Goal: Task Accomplishment & Management: Manage account settings

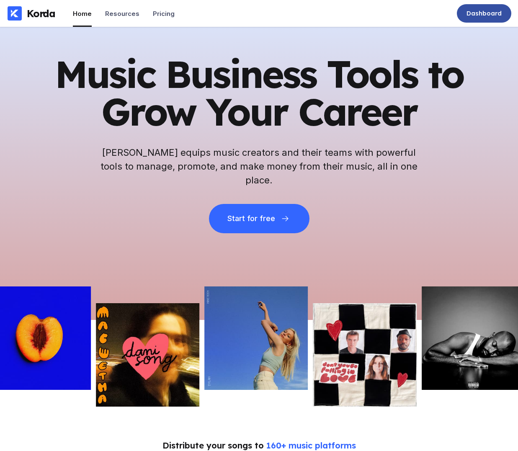
click at [494, 17] on div "Dashboard" at bounding box center [484, 13] width 35 height 8
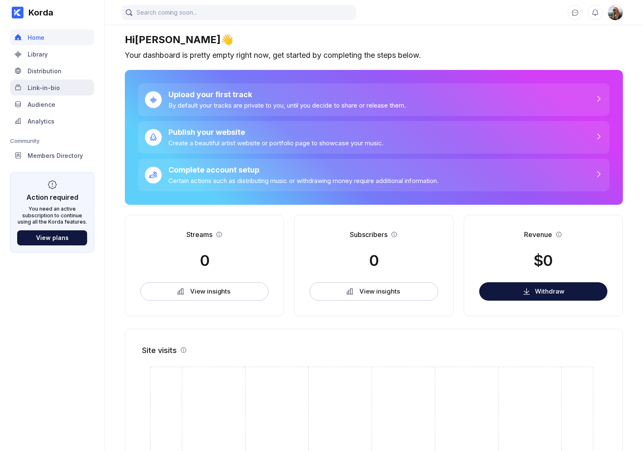
click at [73, 85] on div "Link-in-bio" at bounding box center [52, 88] width 84 height 16
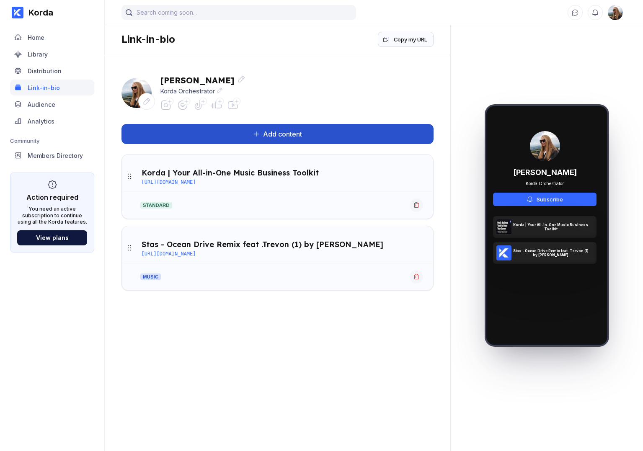
click at [282, 135] on div "Add content" at bounding box center [281, 134] width 42 height 8
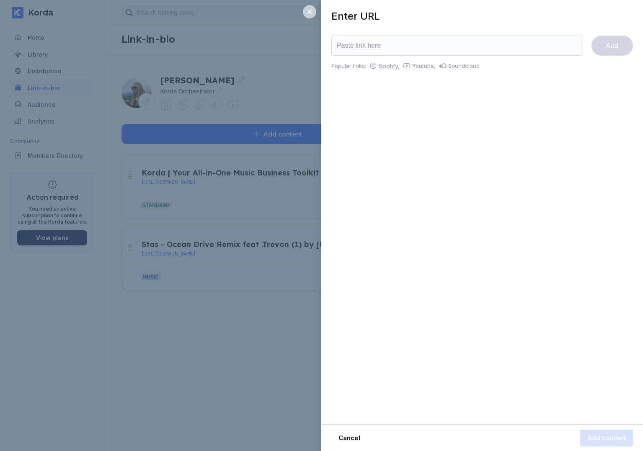
click at [313, 16] on div at bounding box center [309, 11] width 13 height 13
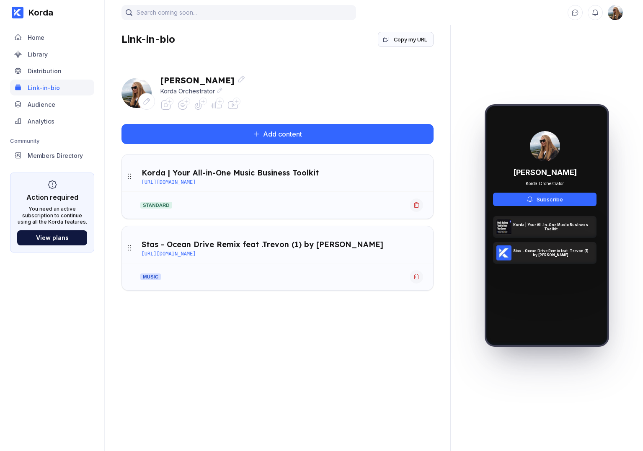
click at [166, 101] on div at bounding box center [170, 102] width 8 height 8
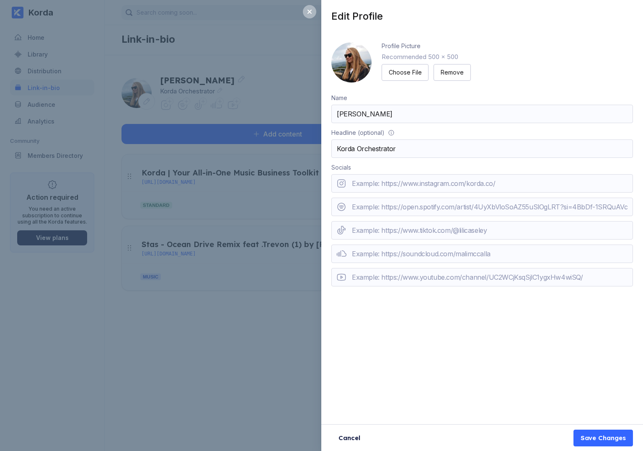
click at [361, 186] on input "url" at bounding box center [482, 183] width 302 height 18
type input "https://www.instagram.com/korda.co/"
click at [325, 202] on div "Profile Picture Recommended 500 x 500 Choose File Remove Name Alina Verbenchuk …" at bounding box center [482, 169] width 322 height 275
click at [384, 208] on input "url" at bounding box center [482, 207] width 302 height 18
paste input "https://open.spotify.com/playlist/0RVD3b0TMRpODPAcL0ROhQ"
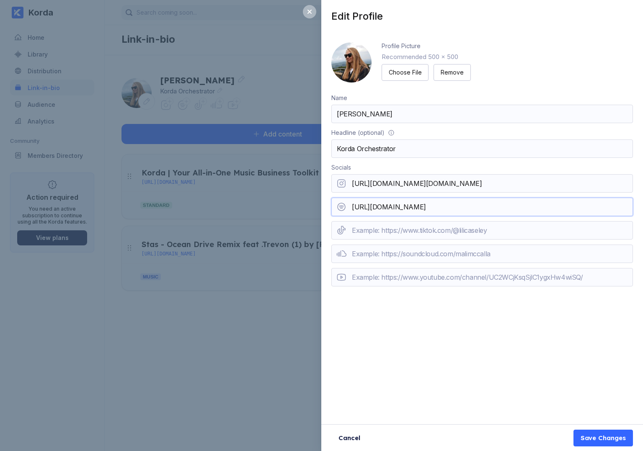
type input "https://open.spotify.com/playlist/0RVD3b0TMRpODPAcL0ROhQ"
click at [325, 249] on div "Profile Picture Recommended 500 x 500 Choose File Remove Name Alina Verbenchuk …" at bounding box center [482, 169] width 322 height 275
click at [364, 276] on input "url" at bounding box center [482, 277] width 302 height 18
paste input "https://www.youtube.com/@Korda_music"
type input "https://www.youtube.com/@Korda_music"
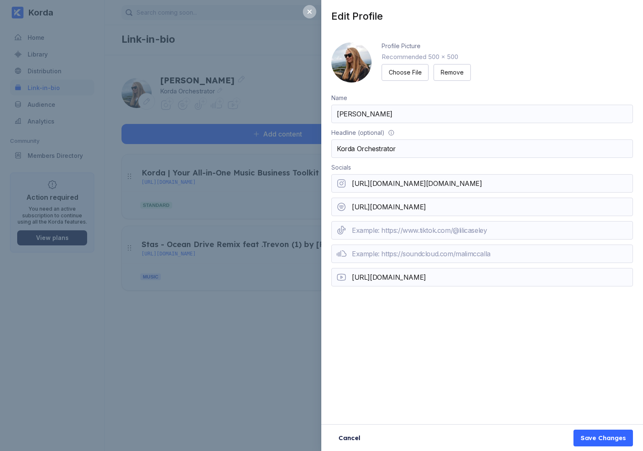
click at [380, 322] on div "Edit Profile Profile Picture Recommended 500 x 500 Choose File Remove Name Alin…" at bounding box center [482, 225] width 322 height 451
click at [375, 229] on input "url" at bounding box center [482, 230] width 302 height 18
paste input "https://www.tiktok.com/@korda.co?_t=ZN-8zOBbQWx0YU"
type input "https://www.tiktok.com/@korda.co?_t=ZN-8zOBbQWx0YU"
click at [518, 439] on div "Save Changes" at bounding box center [603, 438] width 45 height 8
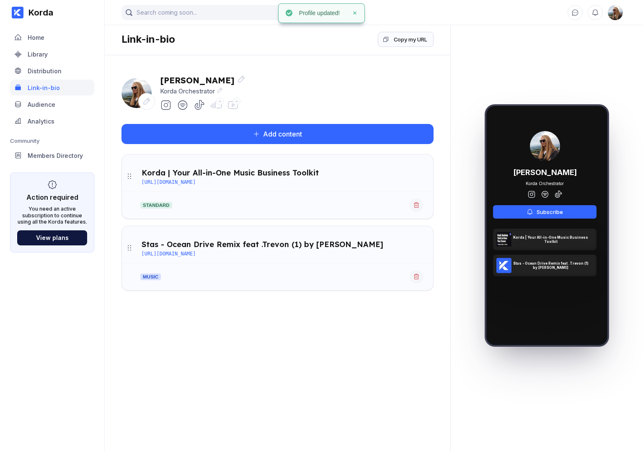
click at [149, 100] on icon at bounding box center [148, 99] width 3 height 3
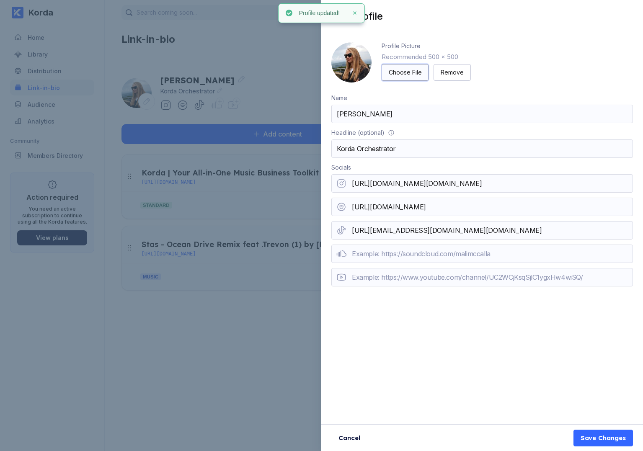
click at [403, 70] on div "Choose File" at bounding box center [405, 72] width 33 height 8
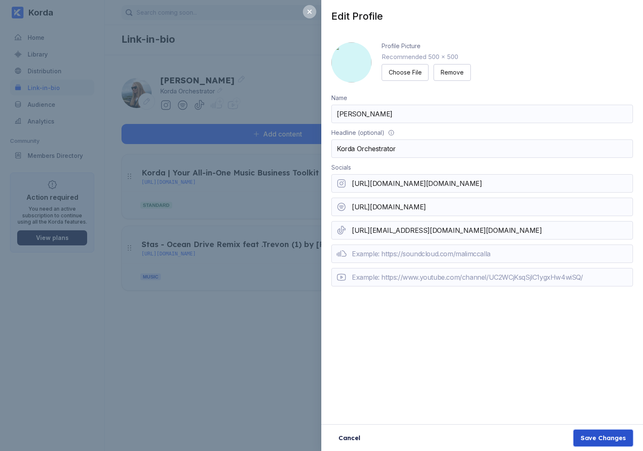
click at [518, 436] on div "Save Changes" at bounding box center [603, 438] width 45 height 8
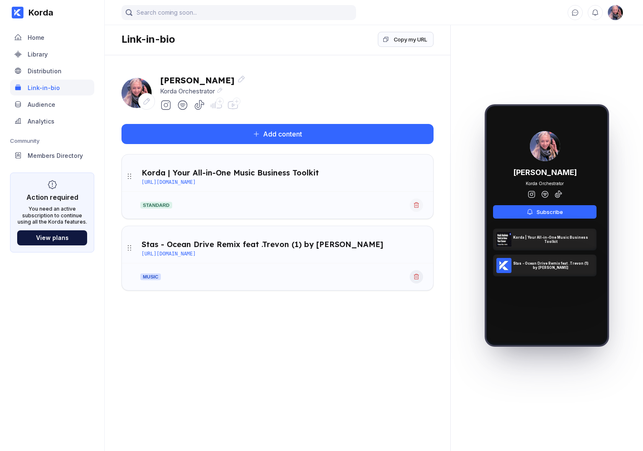
click at [418, 279] on icon at bounding box center [416, 277] width 7 height 7
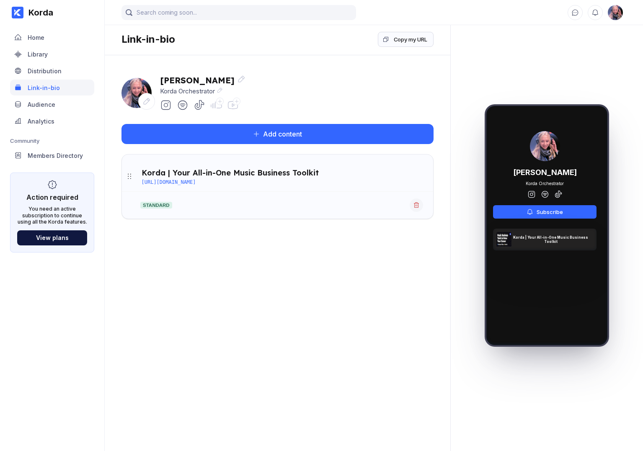
click at [235, 102] on icon at bounding box center [236, 101] width 5 height 5
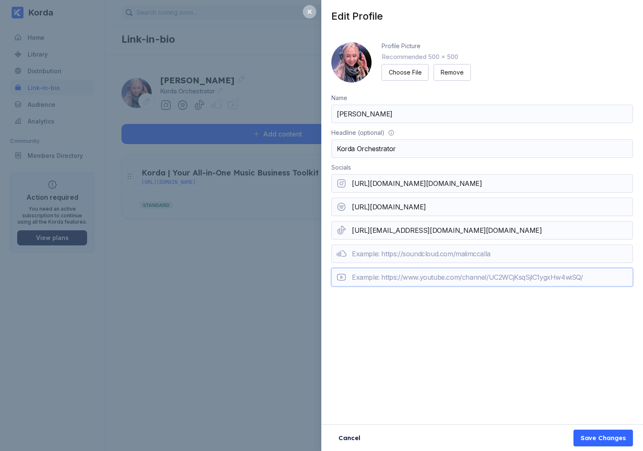
paste input "https://www.youtube.com/@Korda_music"
type input "https://www.youtube.com/@Korda_music"
click at [518, 436] on div "Save Changes" at bounding box center [603, 438] width 45 height 8
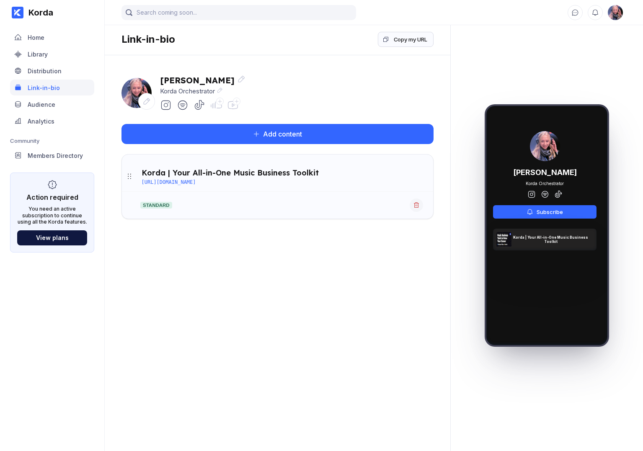
click at [234, 103] on icon at bounding box center [236, 101] width 5 height 5
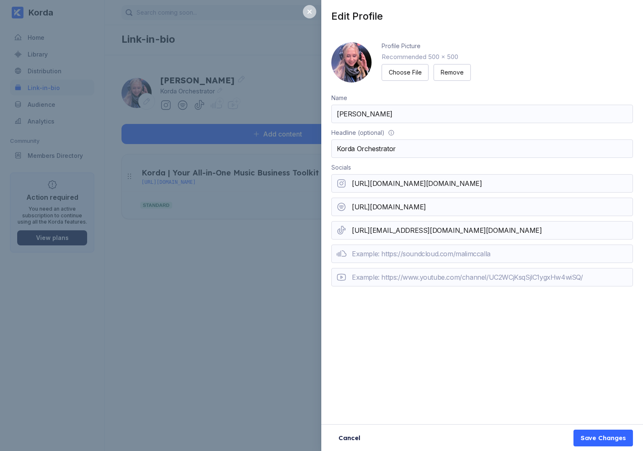
click at [313, 10] on div at bounding box center [309, 11] width 13 height 13
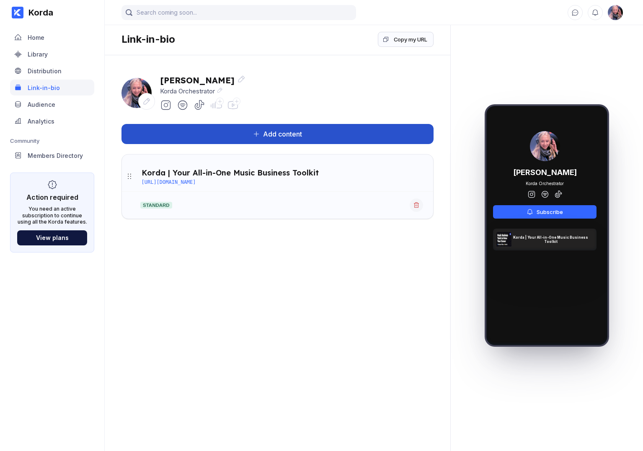
click at [320, 129] on button "Add content" at bounding box center [277, 134] width 312 height 20
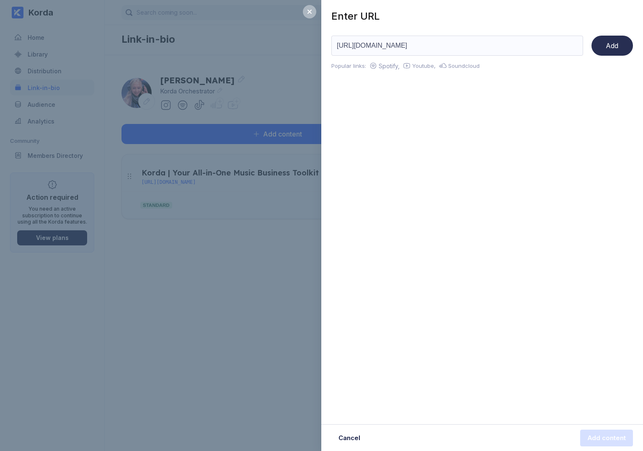
type input "[URL][DOMAIN_NAME]"
click at [622, 40] on button "Add" at bounding box center [611, 46] width 41 height 20
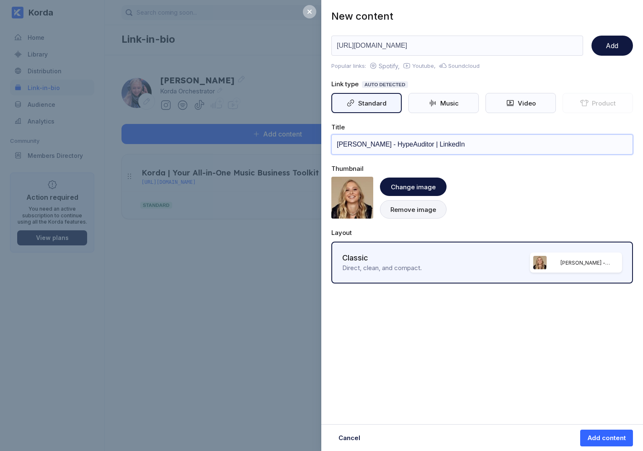
drag, startPoint x: 467, startPoint y: 145, endPoint x: 397, endPoint y: 145, distance: 70.0
click at [396, 145] on input "Alina Verbenchuk - HypeAuditor | LinkedIn" at bounding box center [482, 144] width 302 height 20
type input "[PERSON_NAME] Verbenchuk - [PERSON_NAME] | LinkedIn"
click at [596, 432] on button "Add content" at bounding box center [606, 438] width 53 height 17
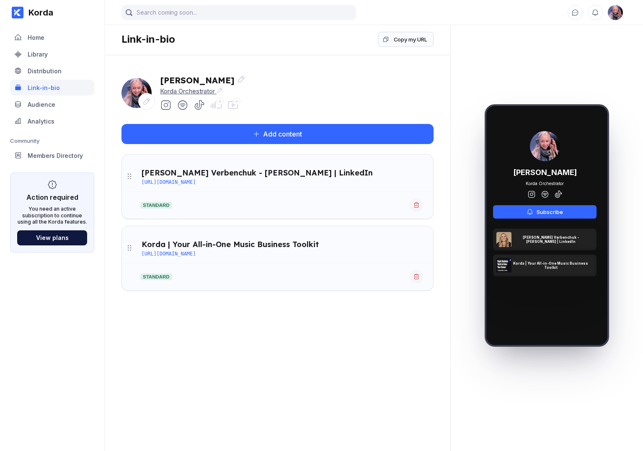
click at [225, 90] on div "Korda Orchestrator" at bounding box center [202, 91] width 85 height 8
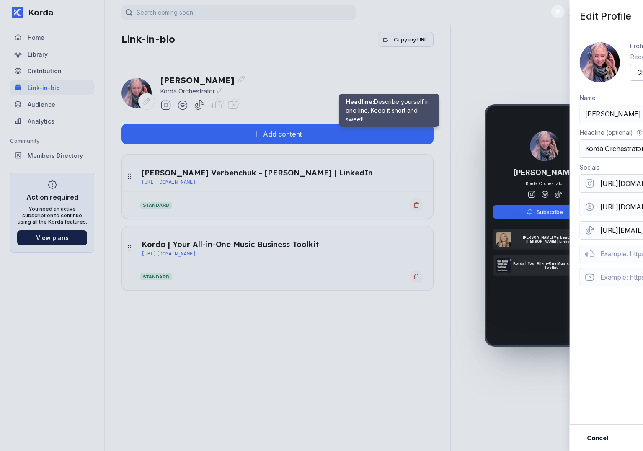
click at [378, 151] on input "Korda Orchestrator" at bounding box center [482, 148] width 302 height 18
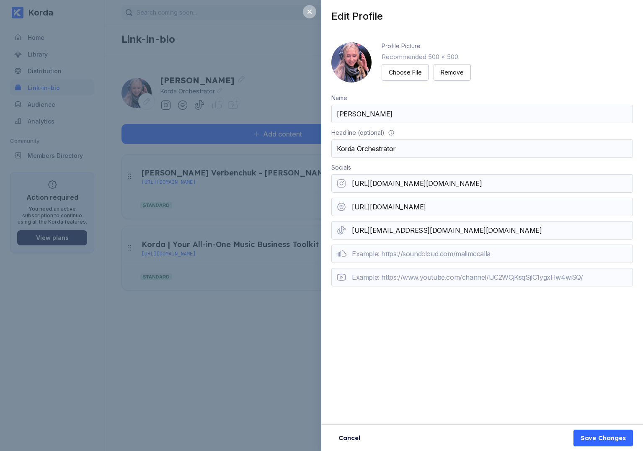
click at [378, 151] on input "Korda Orchestrator" at bounding box center [482, 148] width 302 height 18
type input "Korda Co-founder"
click at [604, 440] on div "Save Changes" at bounding box center [603, 438] width 45 height 8
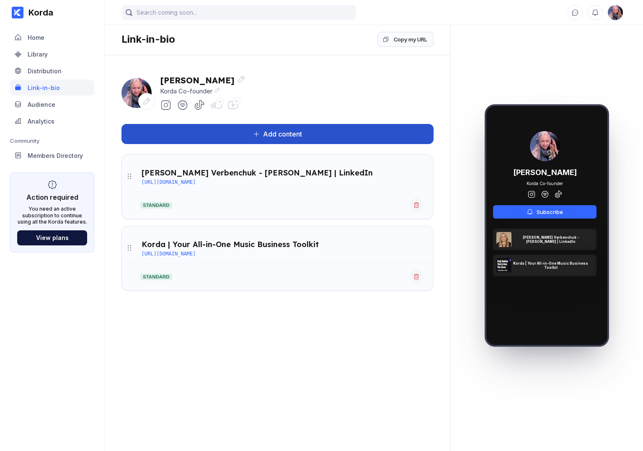
click at [315, 132] on button "Add content" at bounding box center [277, 134] width 312 height 20
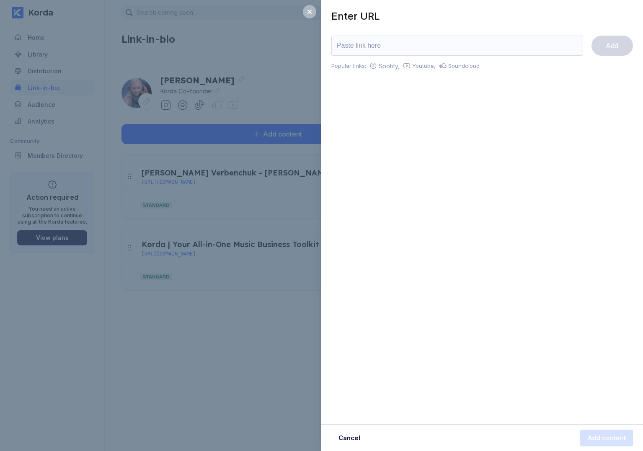
click at [392, 44] on input "url" at bounding box center [457, 46] width 252 height 20
type input "https://www.joinef.com/portfolio/?company=korda"
click at [613, 49] on div "Add" at bounding box center [612, 45] width 13 height 8
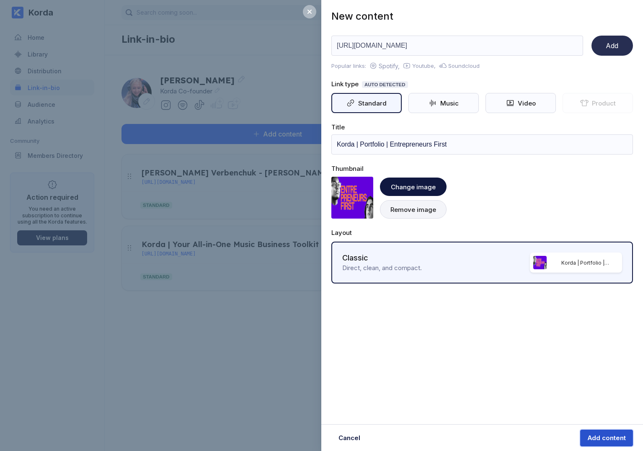
click at [590, 432] on button "Add content" at bounding box center [606, 438] width 53 height 17
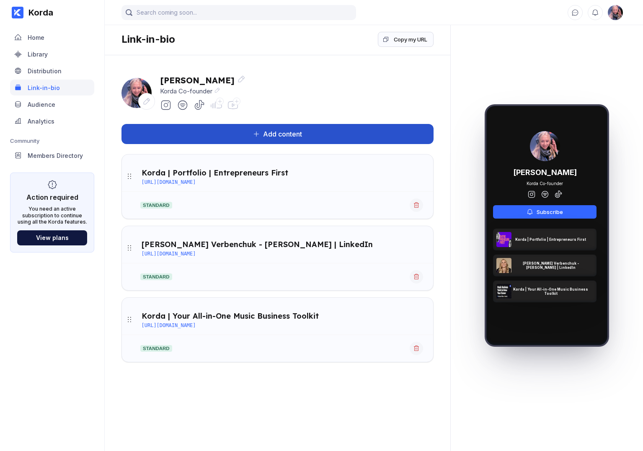
click at [369, 139] on button "Add content" at bounding box center [277, 134] width 312 height 20
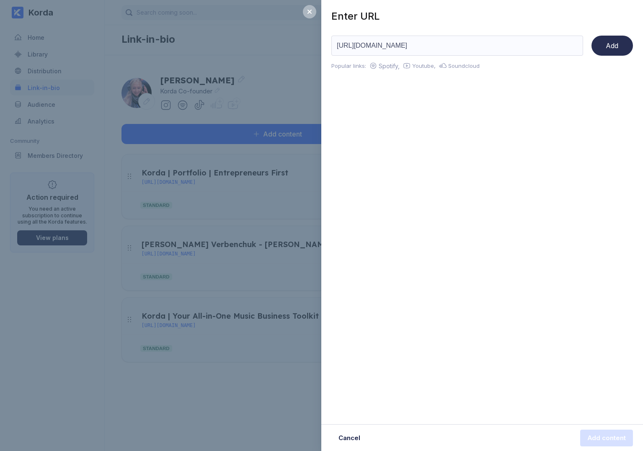
type input "https://www.instagram.com/p/DIQ6AS9NB7w/"
click at [604, 44] on button "Add" at bounding box center [611, 46] width 41 height 20
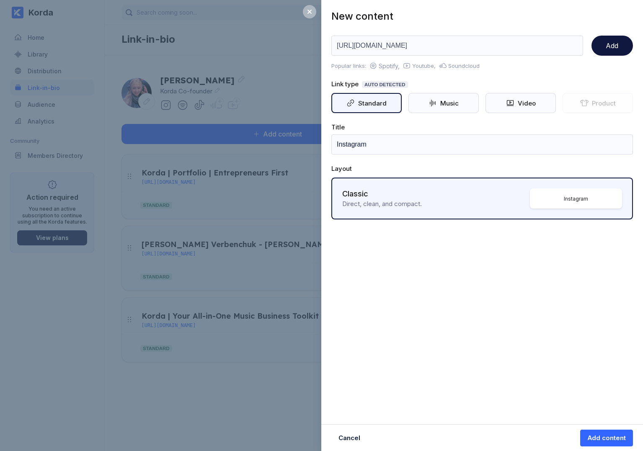
click at [414, 156] on div "https://www.instagram.com/p/DIQ6AS9NB7w/ Add Popular links: Spotify, Youtube, S…" at bounding box center [482, 130] width 302 height 197
click at [414, 147] on input "Instagram" at bounding box center [482, 144] width 302 height 20
type input "InstagramMY STORY IN 30 SEC"
type input "My story in 30 sec"
click at [616, 435] on div "Add content" at bounding box center [606, 438] width 39 height 8
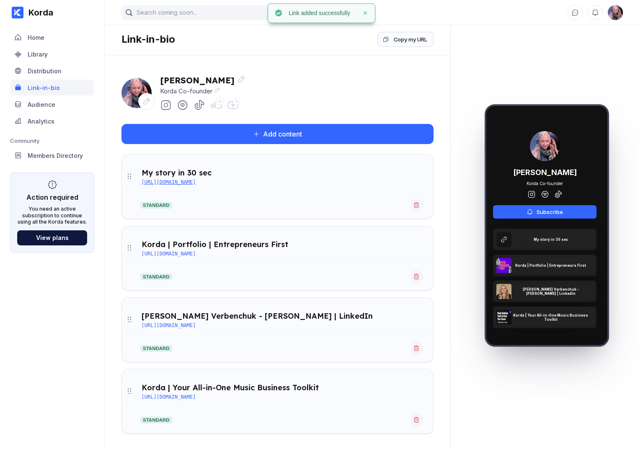
click at [196, 180] on div "https://www.instagram.com/p/DIQ6AS9NB7w/" at bounding box center [169, 182] width 54 height 6
click at [408, 35] on div "Copy my URL" at bounding box center [411, 39] width 34 height 8
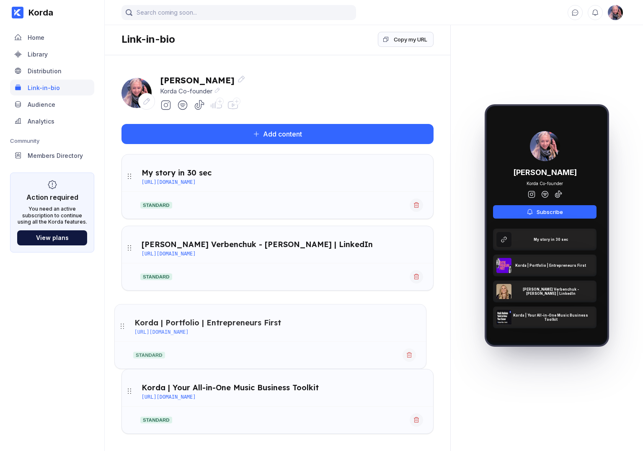
drag, startPoint x: 131, startPoint y: 250, endPoint x: 124, endPoint y: 329, distance: 79.9
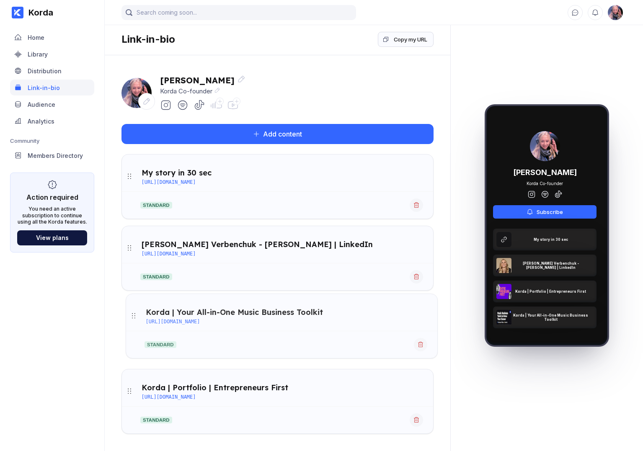
drag, startPoint x: 130, startPoint y: 391, endPoint x: 134, endPoint y: 316, distance: 75.5
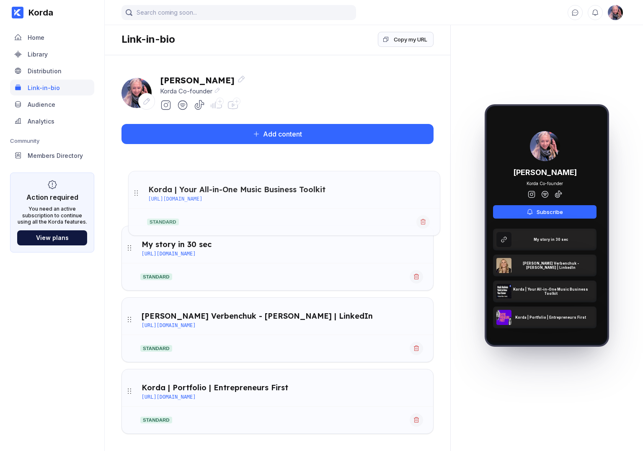
drag, startPoint x: 128, startPoint y: 318, endPoint x: 135, endPoint y: 192, distance: 126.7
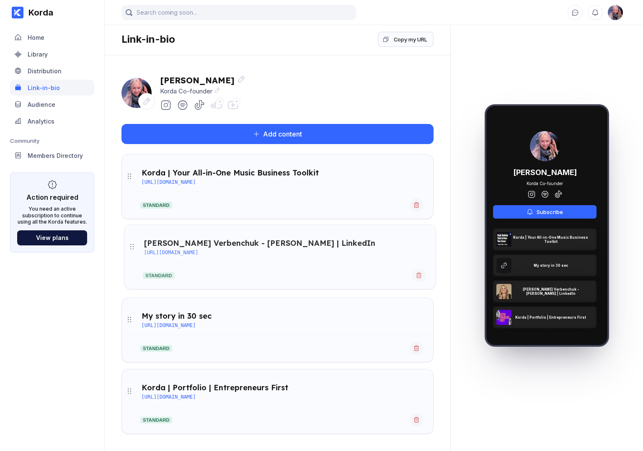
drag, startPoint x: 129, startPoint y: 317, endPoint x: 131, endPoint y: 245, distance: 72.5
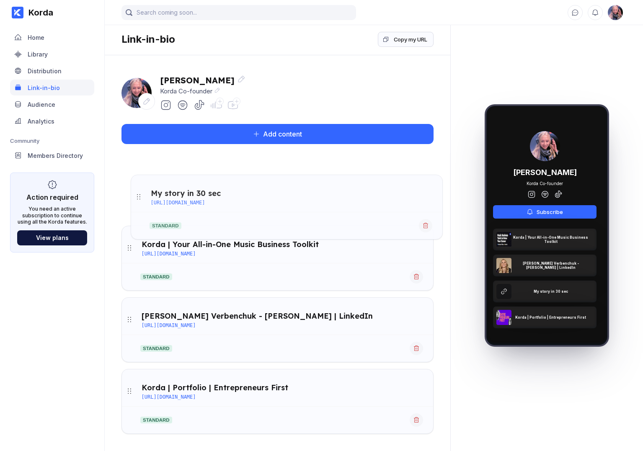
drag, startPoint x: 129, startPoint y: 320, endPoint x: 139, endPoint y: 196, distance: 125.2
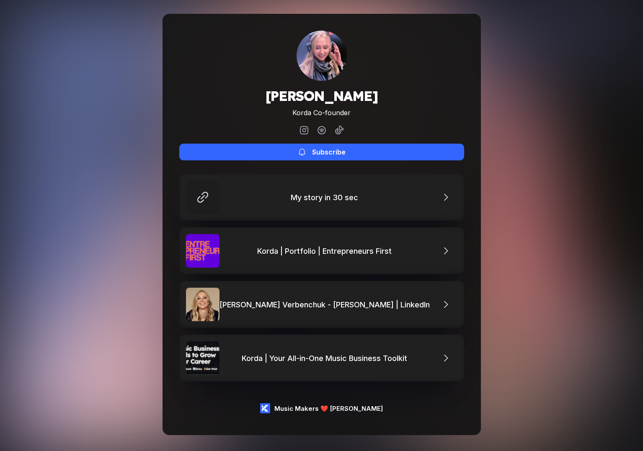
scroll to position [3, 0]
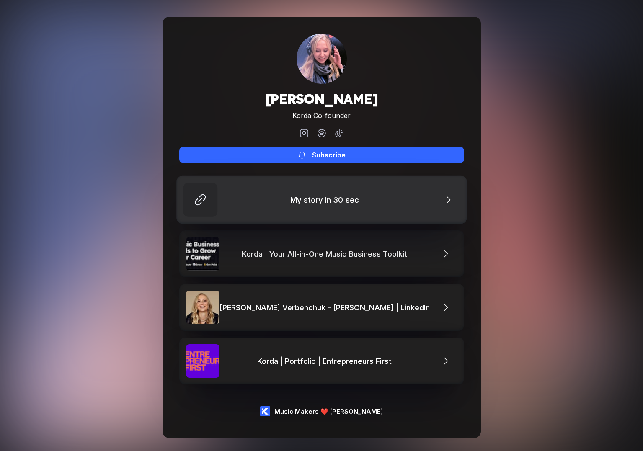
click at [351, 194] on link "My story in 30 sec" at bounding box center [321, 200] width 291 height 48
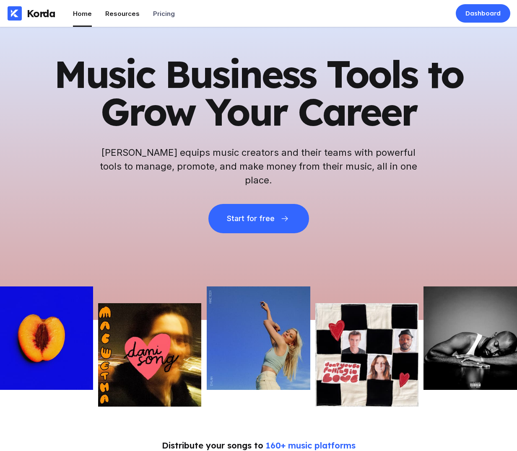
click at [124, 14] on div "Resources" at bounding box center [122, 14] width 34 height 8
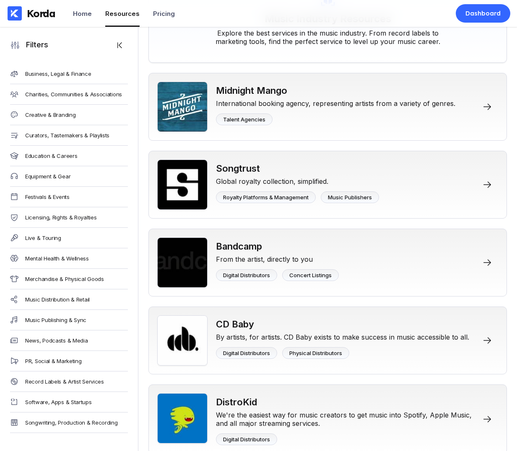
scroll to position [147, 0]
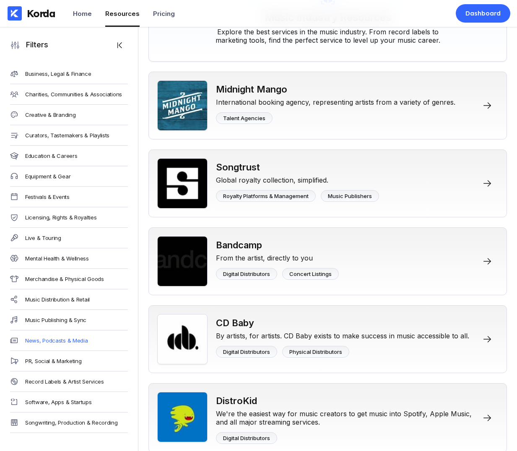
click at [75, 342] on div "News, Podcasts & Media" at bounding box center [56, 340] width 62 height 7
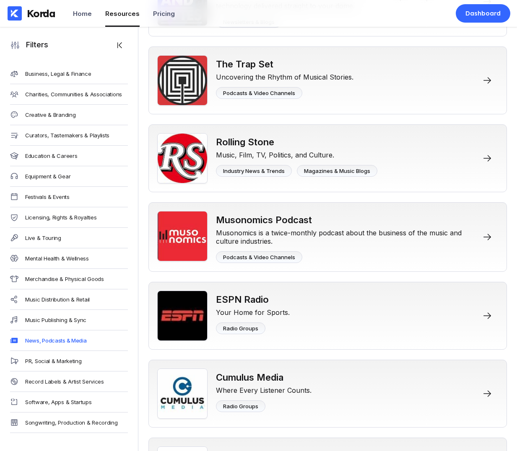
scroll to position [7639, 0]
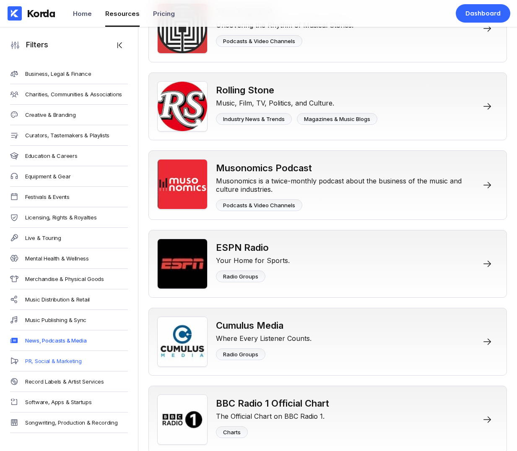
click at [65, 364] on div "PR, Social & Marketing" at bounding box center [53, 361] width 56 height 7
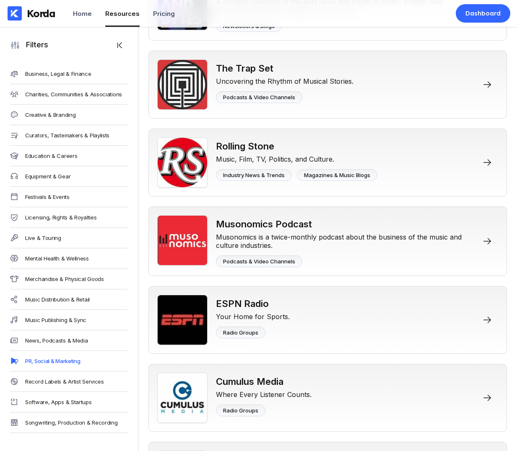
scroll to position [7690, 0]
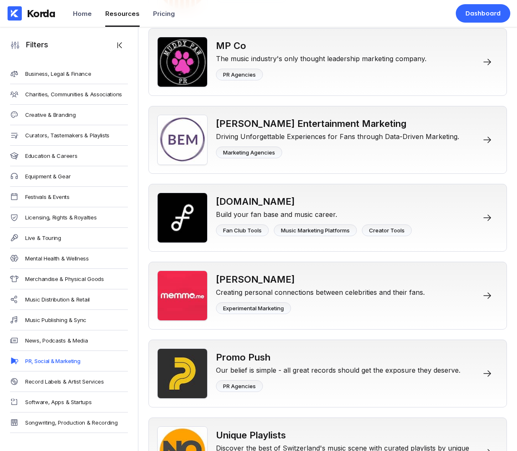
scroll to position [7656, 0]
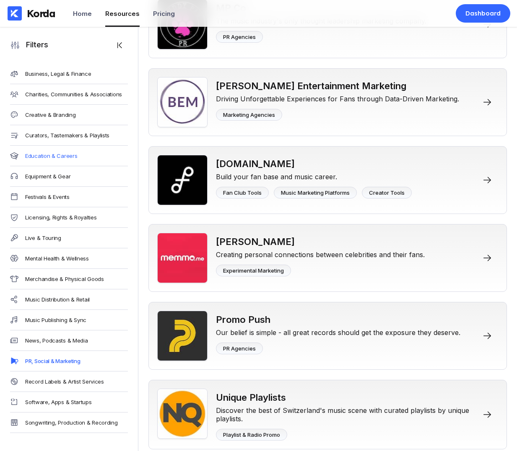
click at [57, 159] on div "Education & Careers" at bounding box center [51, 155] width 52 height 7
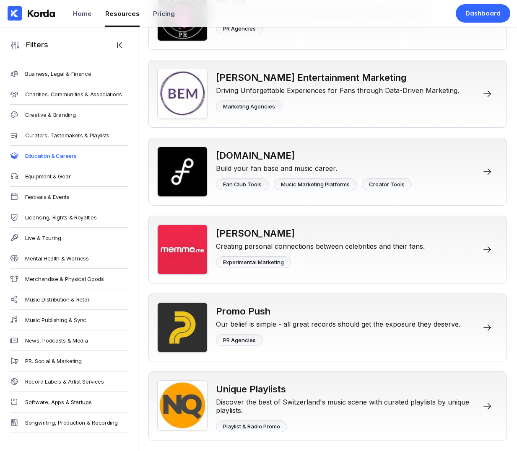
scroll to position [7604, 0]
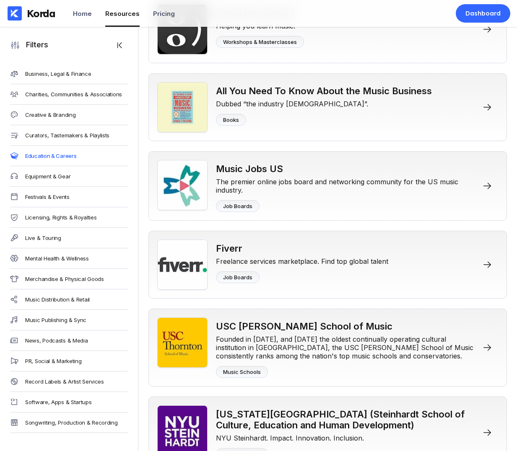
scroll to position [3542, 0]
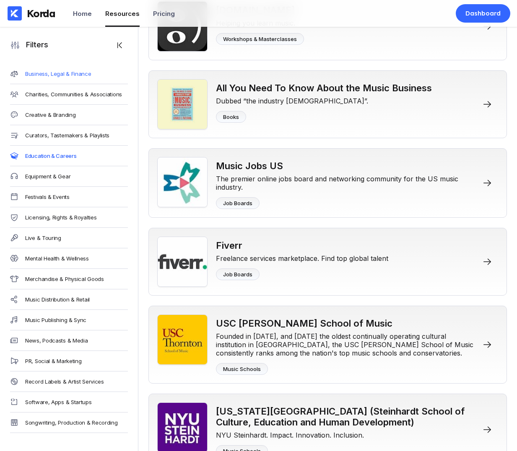
click at [77, 75] on div "Business, Legal & Finance" at bounding box center [58, 73] width 66 height 7
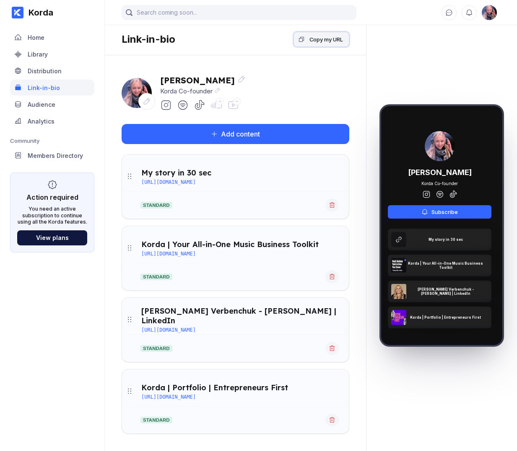
click at [332, 34] on button "Copy my URL" at bounding box center [321, 39] width 56 height 15
click at [42, 34] on div "Home" at bounding box center [36, 37] width 17 height 7
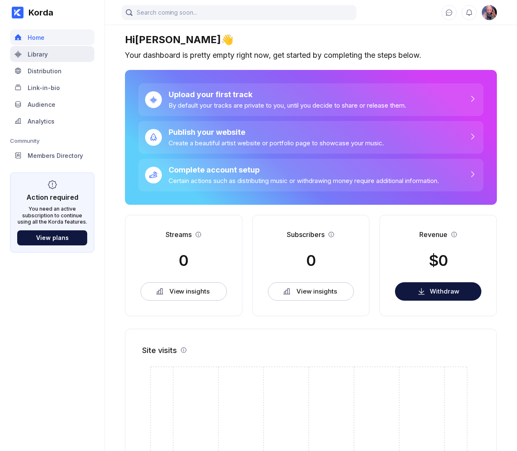
click at [65, 53] on div "Library" at bounding box center [52, 54] width 84 height 16
